Goal: Information Seeking & Learning: Learn about a topic

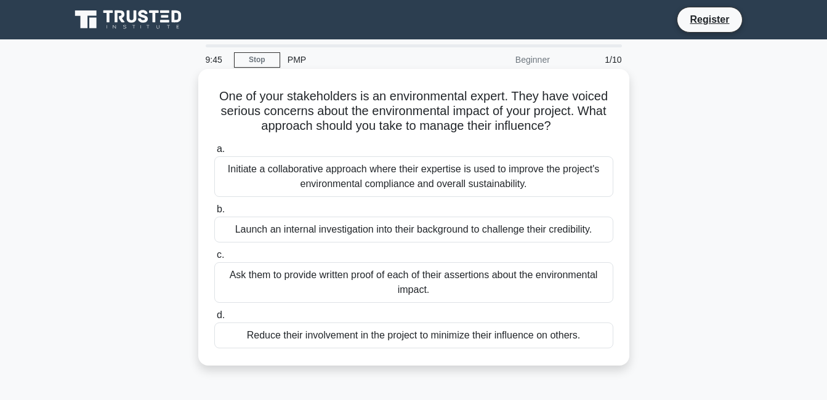
drag, startPoint x: 0, startPoint y: 0, endPoint x: 373, endPoint y: 109, distance: 388.6
click at [372, 109] on h5 "One of your stakeholders is an environmental expert. They have voiced serious c…" at bounding box center [413, 112] width 401 height 46
click at [281, 180] on div "Initiate a collaborative approach where their expertise is used to improve the …" at bounding box center [413, 176] width 399 height 41
click at [214, 153] on input "a. Initiate a collaborative approach where their expertise is used to improve t…" at bounding box center [214, 149] width 0 height 8
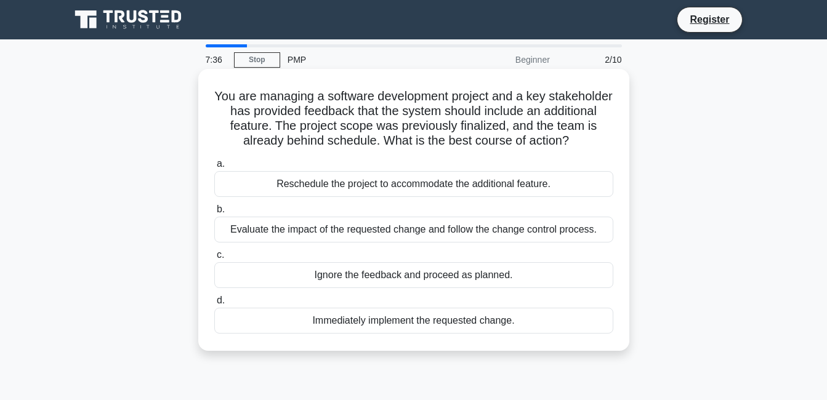
click at [329, 227] on div "Evaluate the impact of the requested change and follow the change control proce…" at bounding box center [413, 230] width 399 height 26
click at [214, 214] on input "b. Evaluate the impact of the requested change and follow the change control pr…" at bounding box center [214, 210] width 0 height 8
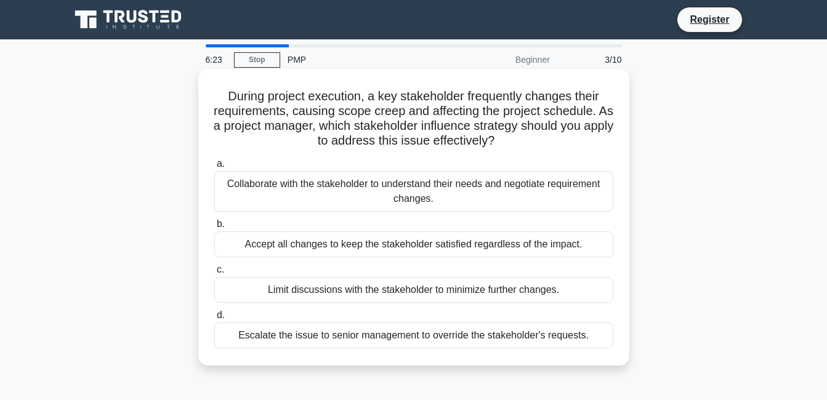
click at [331, 195] on div "Collaborate with the stakeholder to understand their needs and negotiate requir…" at bounding box center [413, 191] width 399 height 41
click at [214, 168] on input "a. Collaborate with the stakeholder to understand their needs and negotiate req…" at bounding box center [214, 164] width 0 height 8
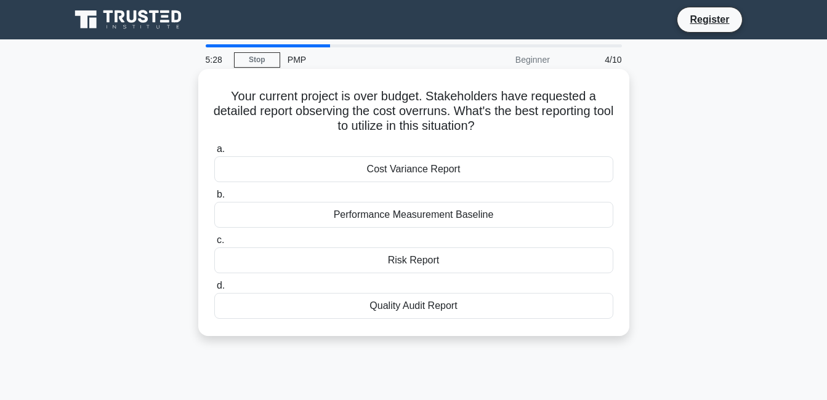
click at [308, 174] on div "Cost Variance Report" at bounding box center [413, 169] width 399 height 26
click at [214, 153] on input "a. Cost Variance Report" at bounding box center [214, 149] width 0 height 8
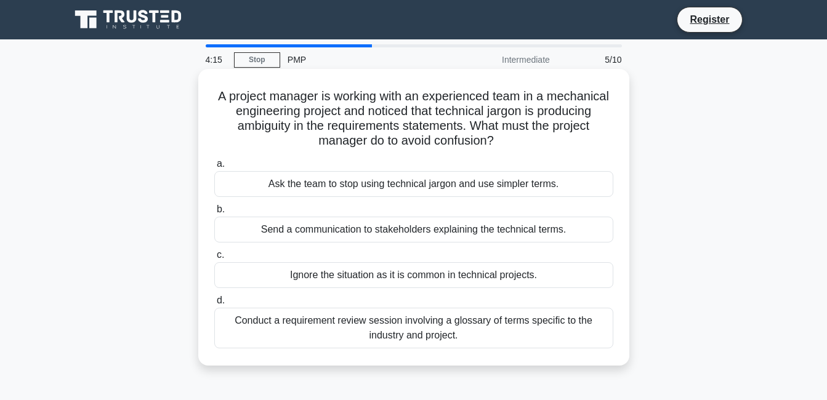
click at [418, 326] on div "Conduct a requirement review session involving a glossary of terms specific to …" at bounding box center [413, 328] width 399 height 41
click at [214, 305] on input "d. Conduct a requirement review session involving a glossary of terms specific …" at bounding box center [214, 301] width 0 height 8
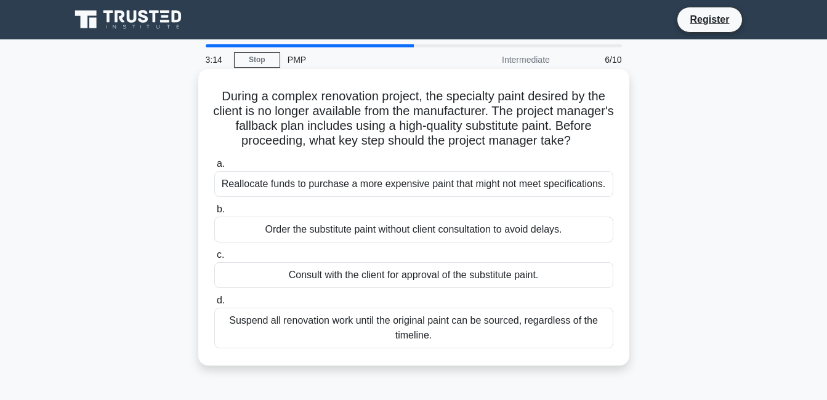
click at [383, 276] on div "Consult with the client for approval of the substitute paint." at bounding box center [413, 275] width 399 height 26
click at [214, 259] on input "c. Consult with the client for approval of the substitute paint." at bounding box center [214, 255] width 0 height 8
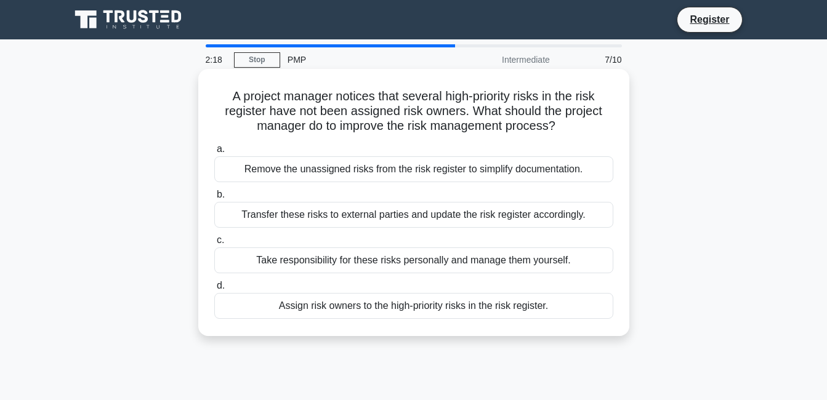
click at [403, 308] on div "Assign risk owners to the high-priority risks in the risk register." at bounding box center [413, 306] width 399 height 26
click at [214, 290] on input "d. Assign risk owners to the high-priority risks in the risk register." at bounding box center [214, 286] width 0 height 8
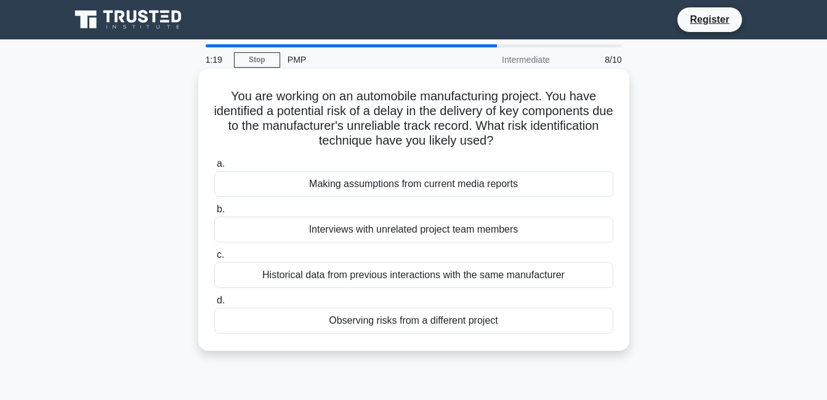
click at [518, 276] on div "Historical data from previous interactions with the same manufacturer" at bounding box center [413, 275] width 399 height 26
click at [214, 259] on input "c. Historical data from previous interactions with the same manufacturer" at bounding box center [214, 255] width 0 height 8
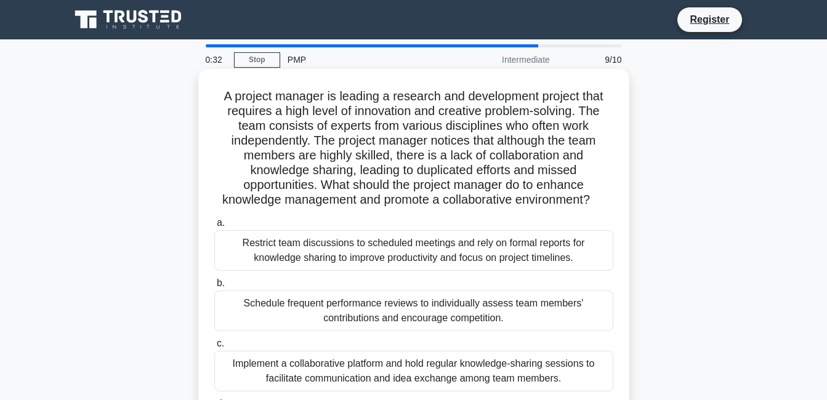
scroll to position [62, 0]
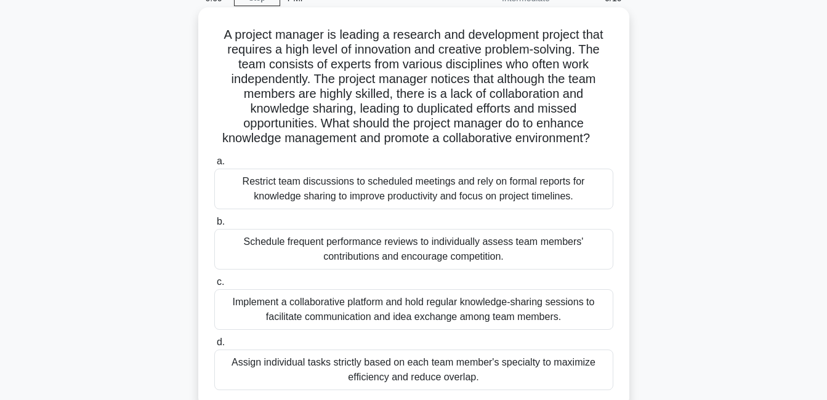
click at [402, 253] on div "Schedule frequent performance reviews to individually assess team members' cont…" at bounding box center [413, 249] width 399 height 41
click at [214, 226] on input "b. Schedule frequent performance reviews to individually assess team members' c…" at bounding box center [214, 222] width 0 height 8
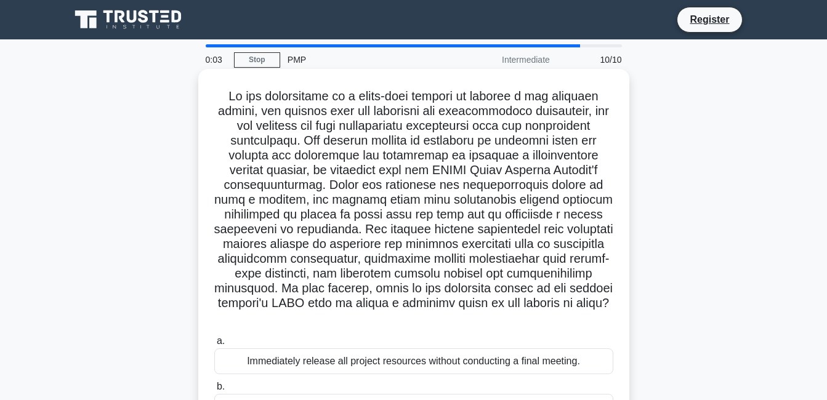
scroll to position [123, 0]
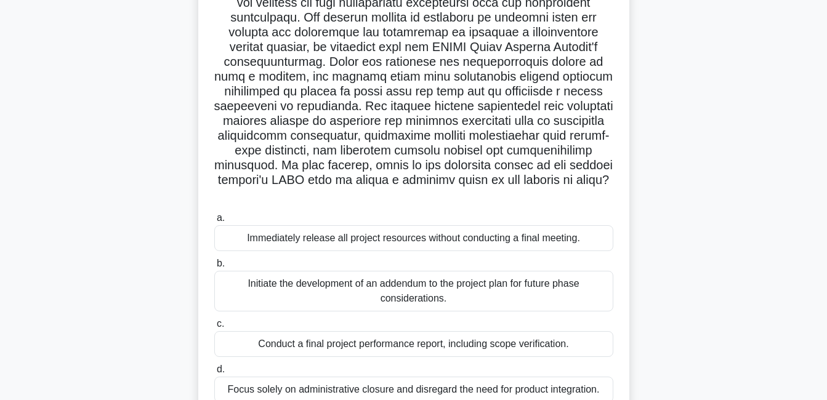
click at [294, 237] on div "Immediately release all project resources without conducting a final meeting." at bounding box center [413, 238] width 399 height 26
click at [214, 222] on input "a. Immediately release all project resources without conducting a final meeting." at bounding box center [214, 218] width 0 height 8
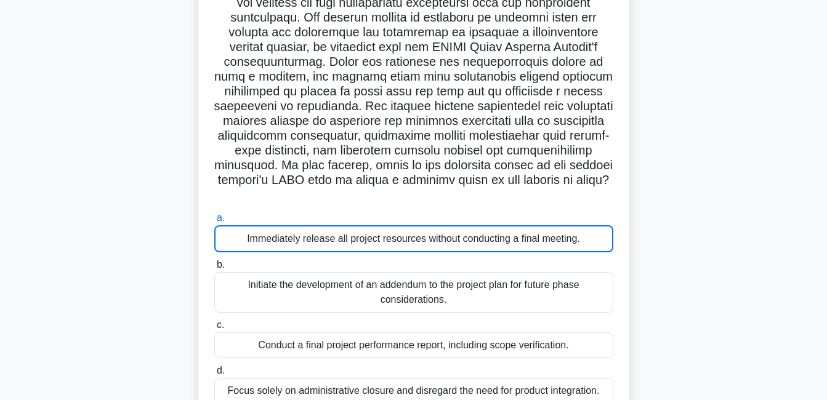
scroll to position [0, 0]
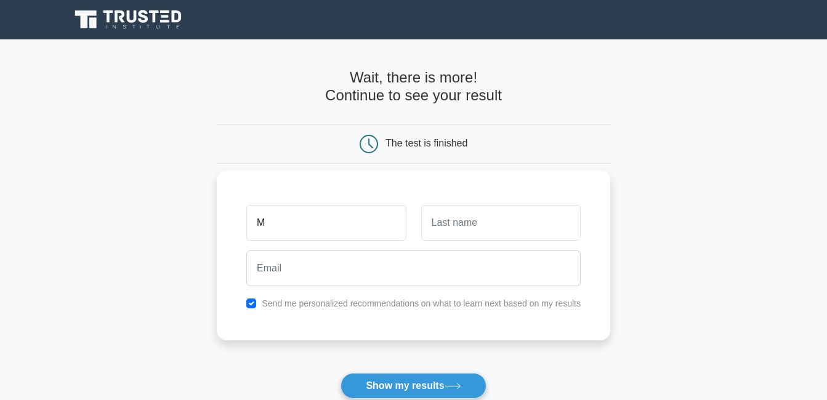
type input "Moustafa"
type input "[PERSON_NAME]"
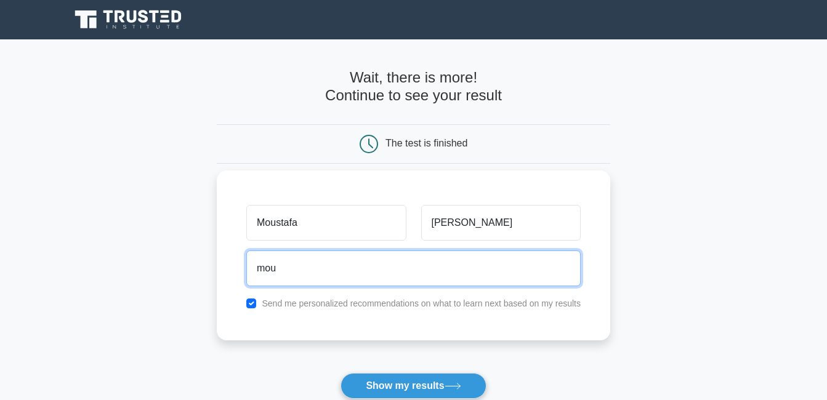
type input "[EMAIL_ADDRESS][PERSON_NAME][DOMAIN_NAME]"
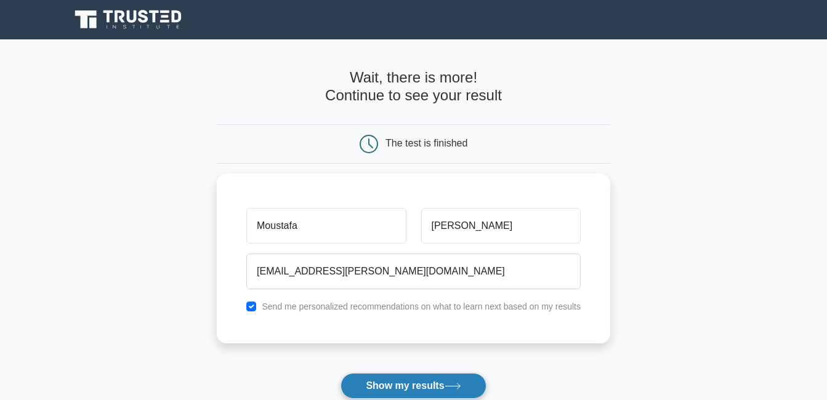
click at [415, 385] on button "Show my results" at bounding box center [412, 386] width 145 height 26
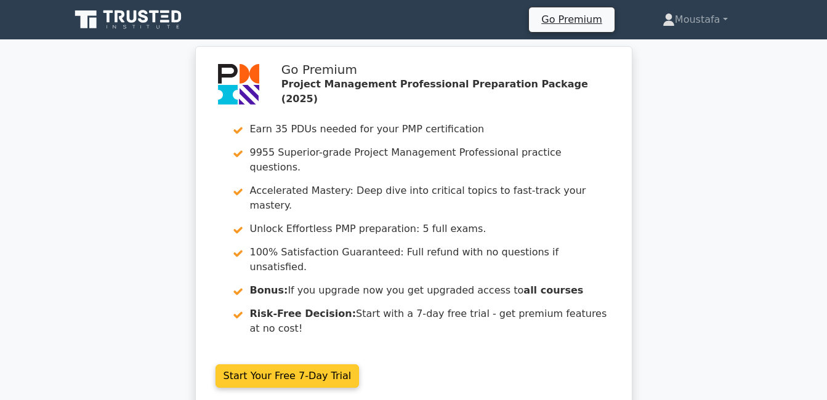
click at [278, 364] on link "Start Your Free 7-Day Trial" at bounding box center [287, 375] width 144 height 23
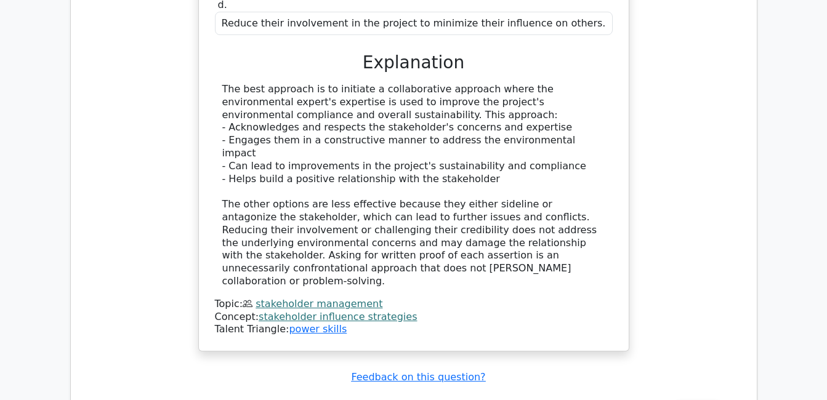
scroll to position [1539, 0]
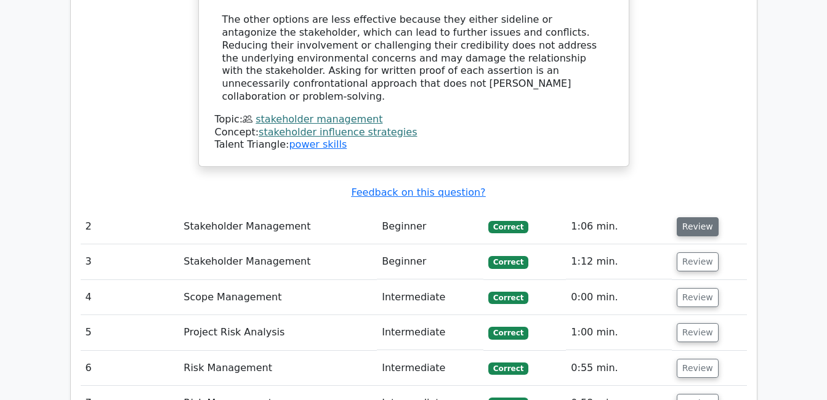
click at [686, 217] on button "Review" at bounding box center [697, 226] width 42 height 19
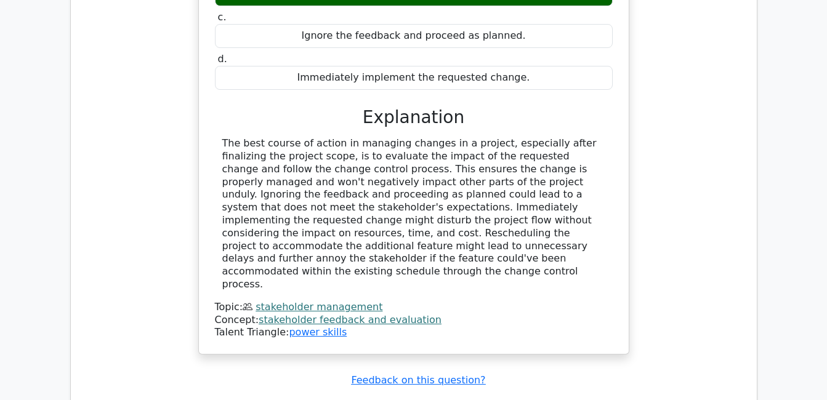
scroll to position [2093, 0]
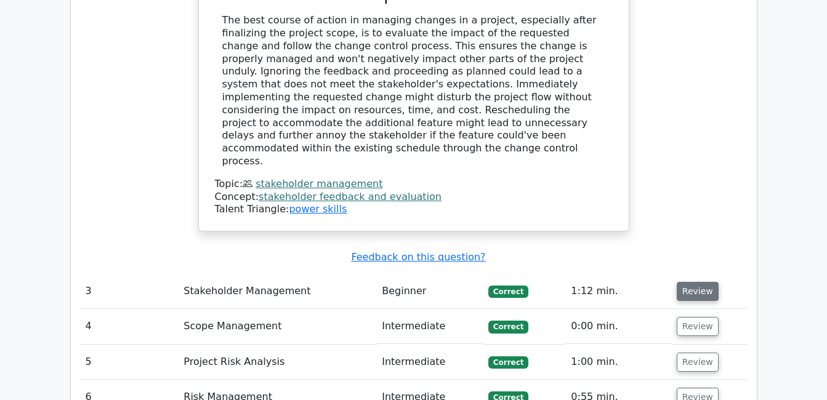
click at [696, 282] on button "Review" at bounding box center [697, 291] width 42 height 19
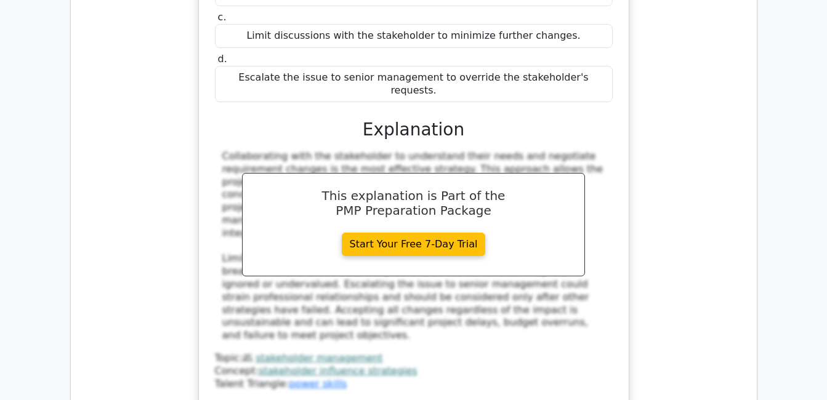
scroll to position [2646, 0]
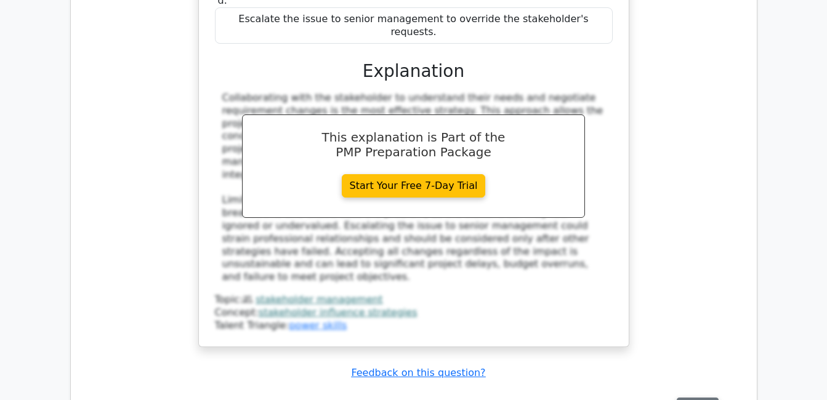
click at [694, 398] on button "Review" at bounding box center [697, 407] width 42 height 19
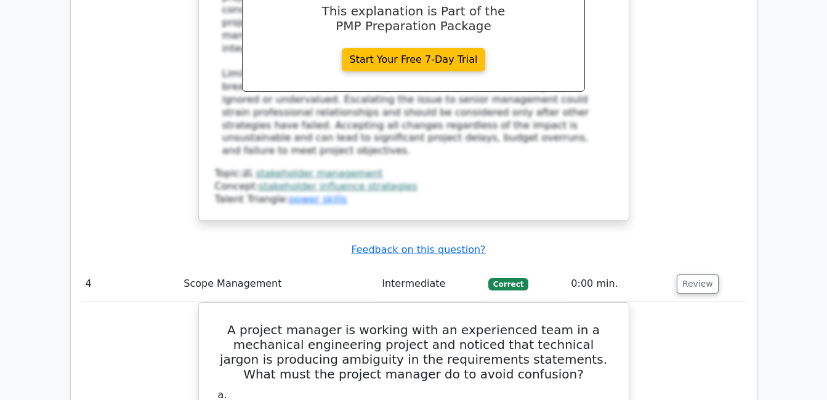
scroll to position [2462, 0]
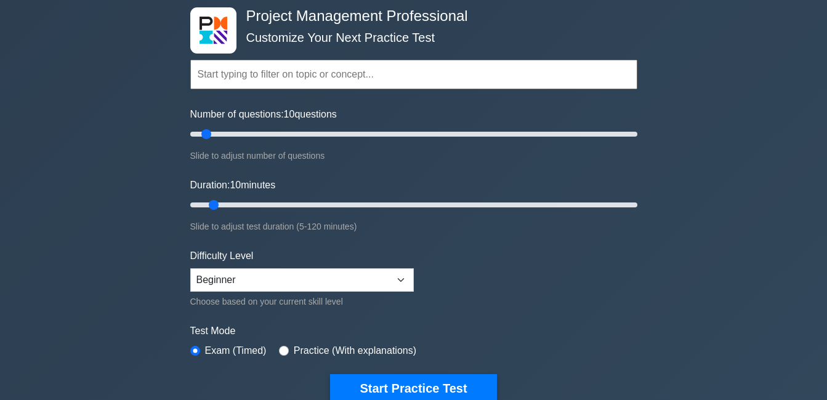
scroll to position [123, 0]
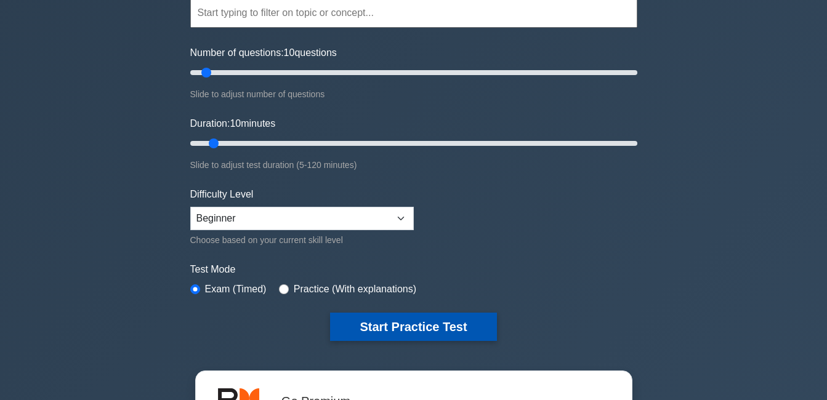
click at [424, 326] on button "Start Practice Test" at bounding box center [413, 327] width 166 height 28
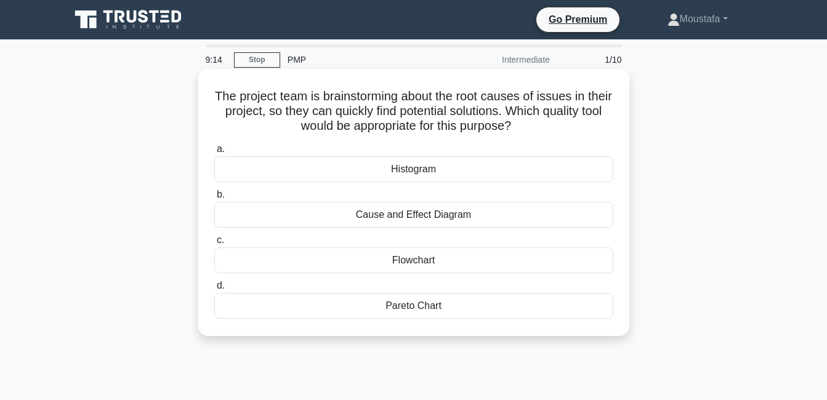
click at [427, 265] on div "Flowchart" at bounding box center [413, 260] width 399 height 26
click at [214, 244] on input "c. Flowchart" at bounding box center [214, 240] width 0 height 8
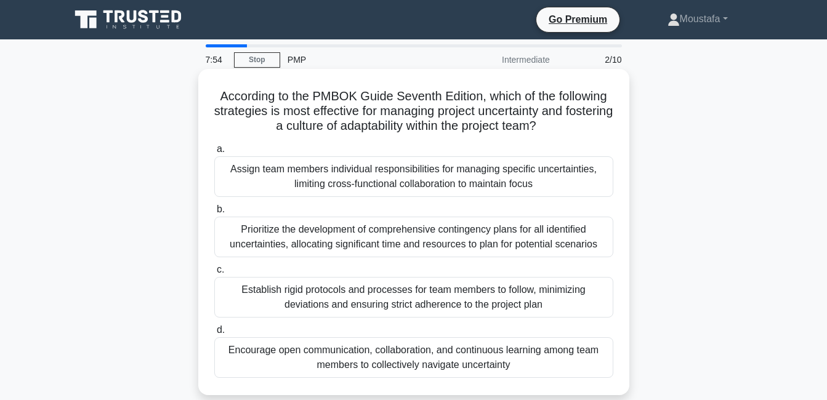
click at [351, 182] on div "Assign team members individual responsibilities for managing specific uncertain…" at bounding box center [413, 176] width 399 height 41
click at [214, 153] on input "a. Assign team members individual responsibilities for managing specific uncert…" at bounding box center [214, 149] width 0 height 8
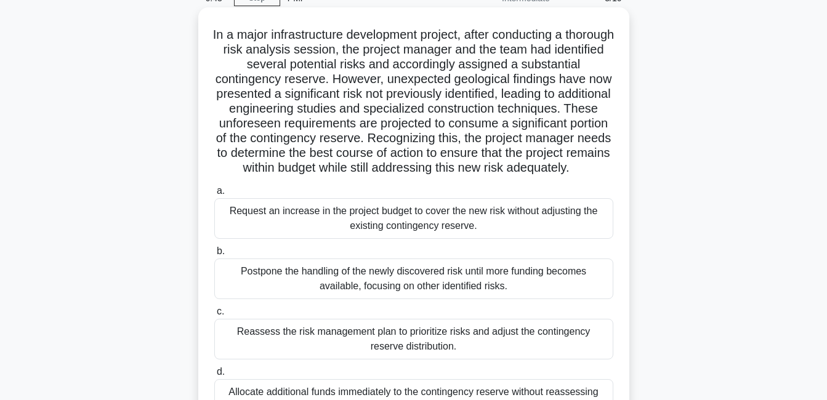
scroll to position [123, 0]
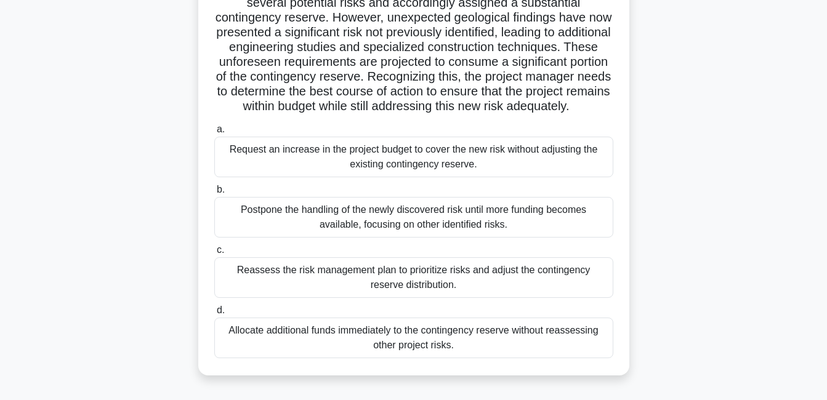
click at [371, 292] on div "Reassess the risk management plan to prioritize risks and adjust the contingenc…" at bounding box center [413, 277] width 399 height 41
click at [214, 254] on input "c. Reassess the risk management plan to prioritize risks and adjust the conting…" at bounding box center [214, 250] width 0 height 8
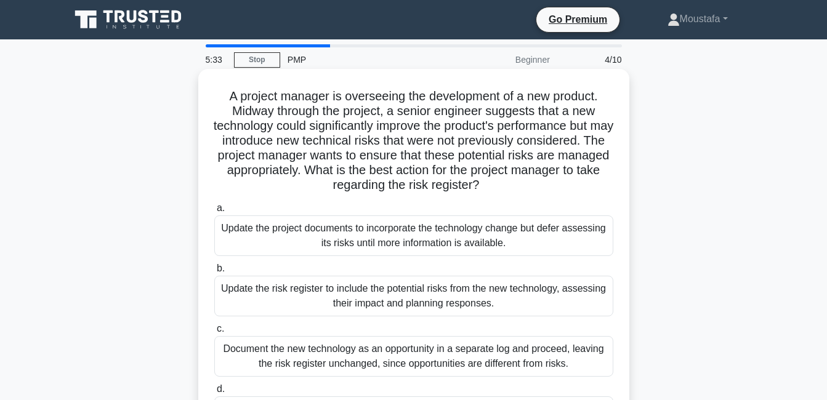
scroll to position [62, 0]
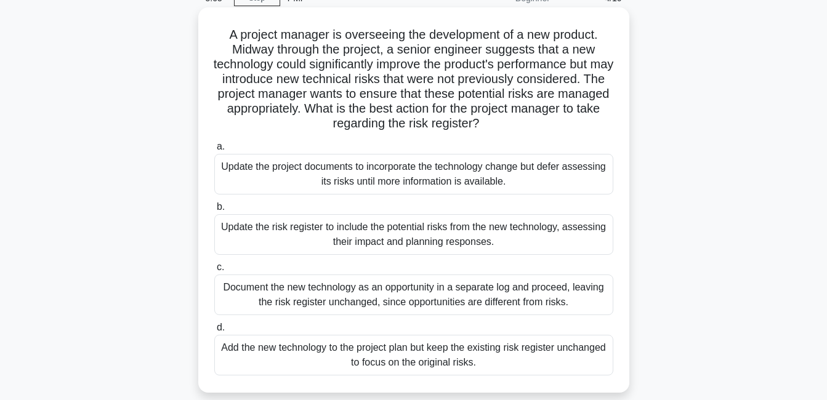
click at [500, 236] on div "Update the risk register to include the potential risks from the new technology…" at bounding box center [413, 234] width 399 height 41
click at [214, 211] on input "b. Update the risk register to include the potential risks from the new technol…" at bounding box center [214, 207] width 0 height 8
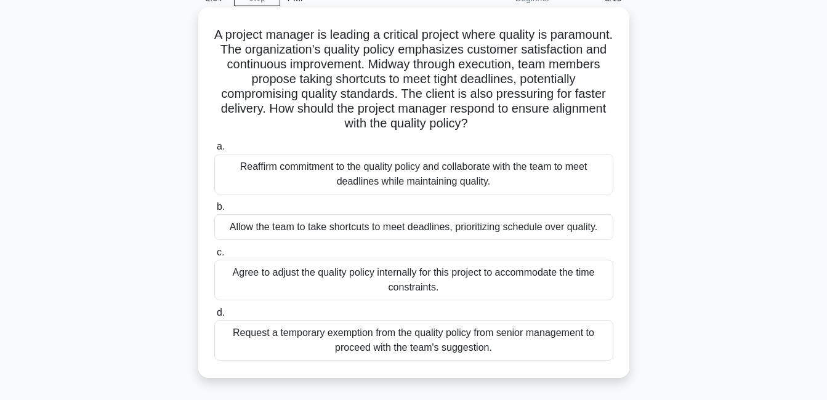
scroll to position [0, 0]
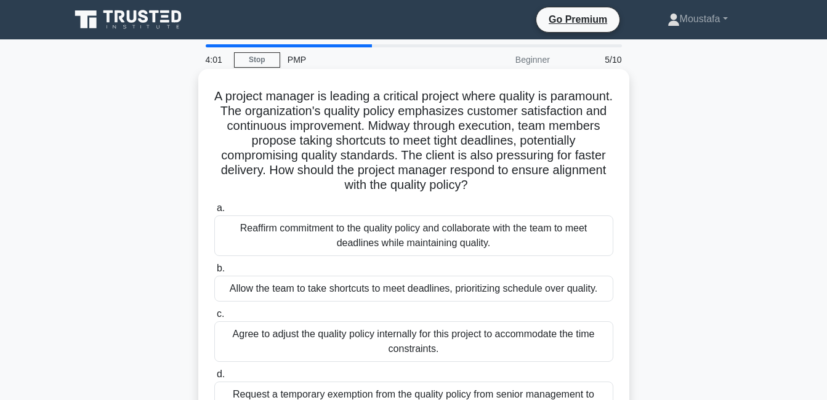
click at [335, 250] on div "Reaffirm commitment to the quality policy and collaborate with the team to meet…" at bounding box center [413, 235] width 399 height 41
click at [214, 212] on input "a. Reaffirm commitment to the quality policy and collaborate with the team to m…" at bounding box center [214, 208] width 0 height 8
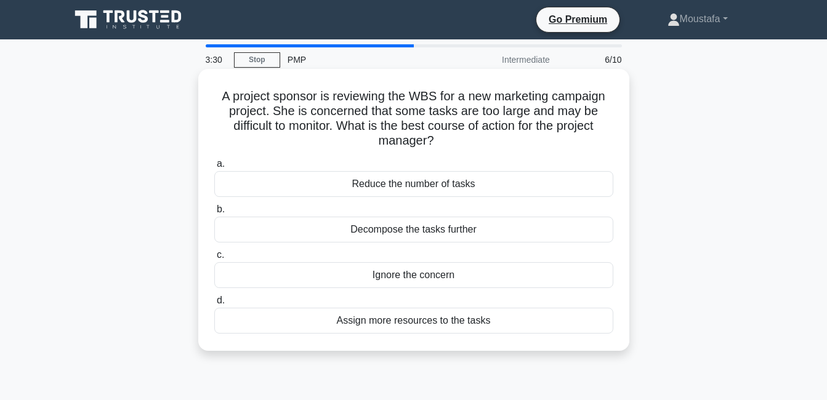
click at [447, 324] on div "Assign more resources to the tasks" at bounding box center [413, 321] width 399 height 26
click at [214, 305] on input "d. Assign more resources to the tasks" at bounding box center [214, 301] width 0 height 8
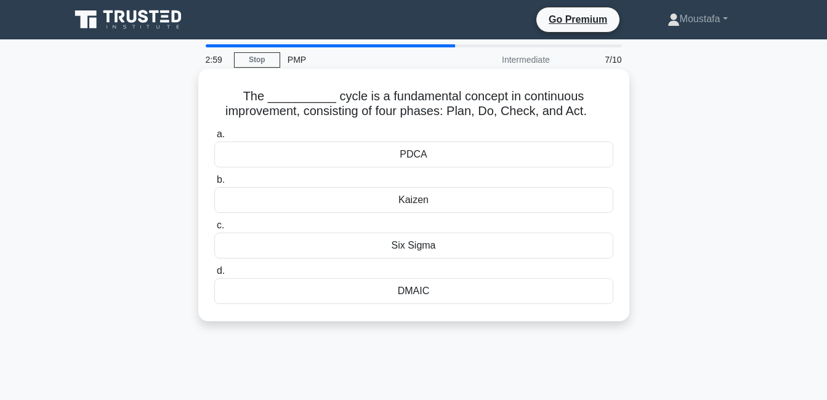
click at [410, 292] on div "DMAIC" at bounding box center [413, 291] width 399 height 26
click at [214, 275] on input "d. DMAIC" at bounding box center [214, 271] width 0 height 8
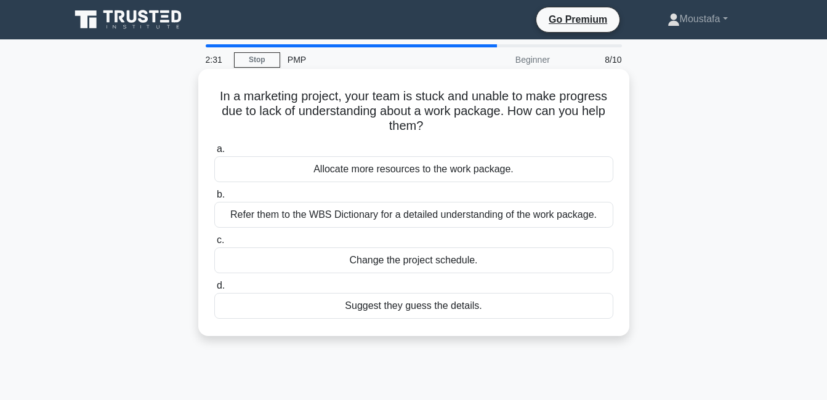
click at [372, 169] on div "Allocate more resources to the work package." at bounding box center [413, 169] width 399 height 26
click at [214, 153] on input "a. Allocate more resources to the work package." at bounding box center [214, 149] width 0 height 8
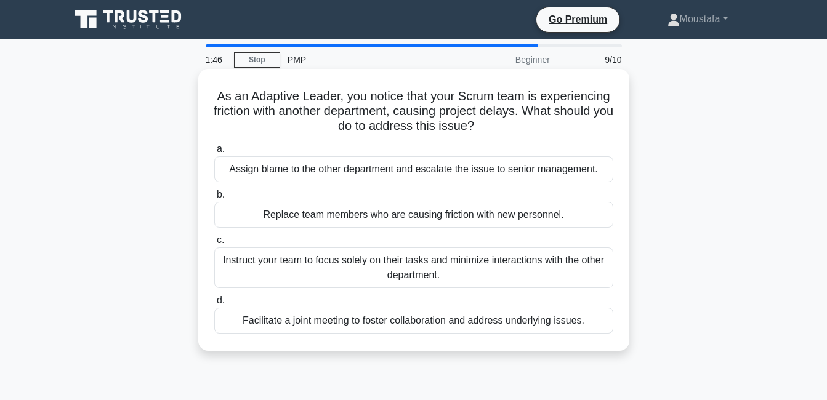
click at [424, 323] on div "Facilitate a joint meeting to foster collaboration and address underlying issue…" at bounding box center [413, 321] width 399 height 26
click at [214, 305] on input "d. Facilitate a joint meeting to foster collaboration and address underlying is…" at bounding box center [214, 301] width 0 height 8
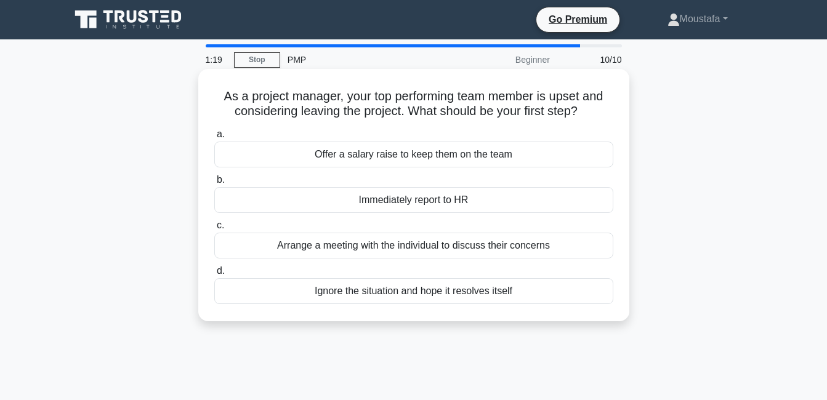
click at [422, 246] on div "Arrange a meeting with the individual to discuss their concerns" at bounding box center [413, 246] width 399 height 26
click at [214, 230] on input "c. Arrange a meeting with the individual to discuss their concerns" at bounding box center [214, 226] width 0 height 8
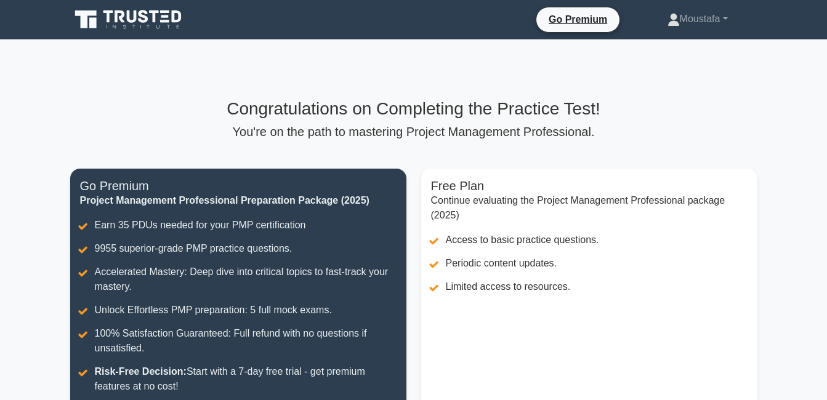
click at [114, 121] on div "Congratulations on Completing the Practice Test! You're on the path to masterin…" at bounding box center [413, 118] width 687 height 41
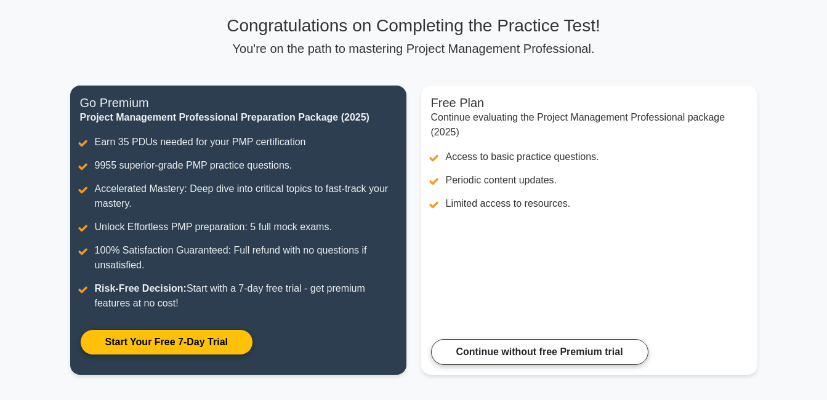
scroll to position [22, 0]
